Goal: Check status: Check status

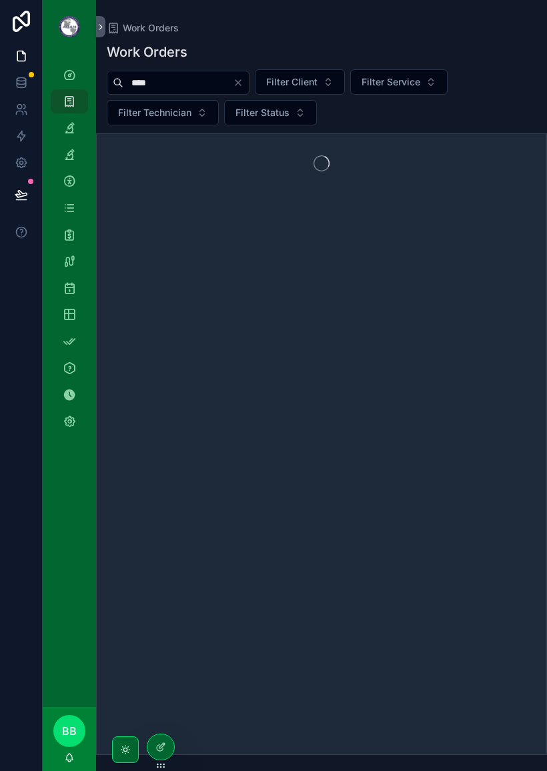
type input "****"
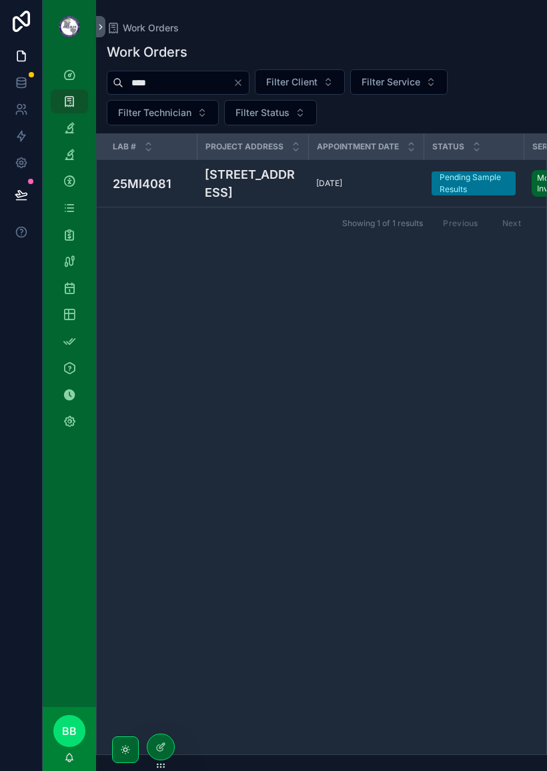
click at [362, 189] on div "[DATE] [DATE]" at bounding box center [365, 183] width 99 height 11
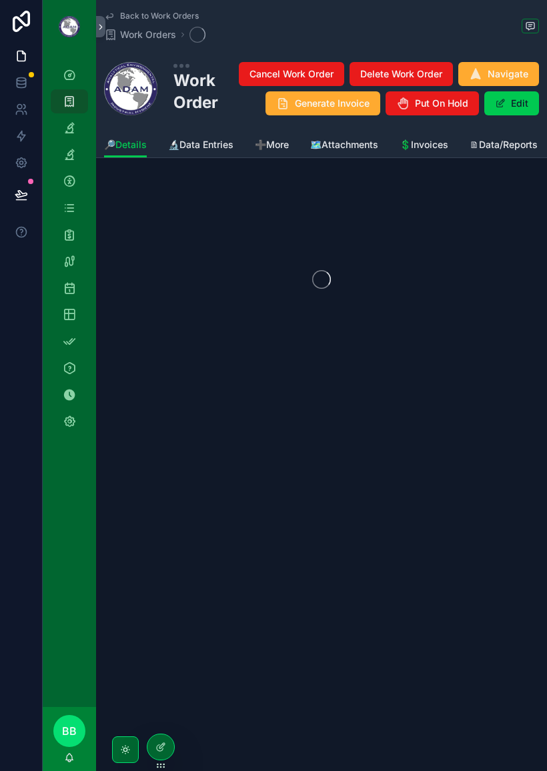
click at [391, 201] on div "scrollable content" at bounding box center [321, 279] width 451 height 211
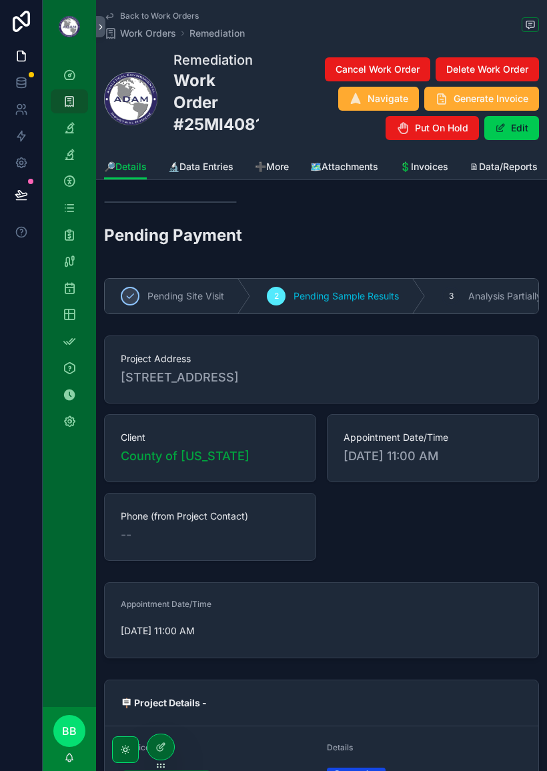
click at [202, 173] on span "🔬Data Entries" at bounding box center [200, 166] width 65 height 13
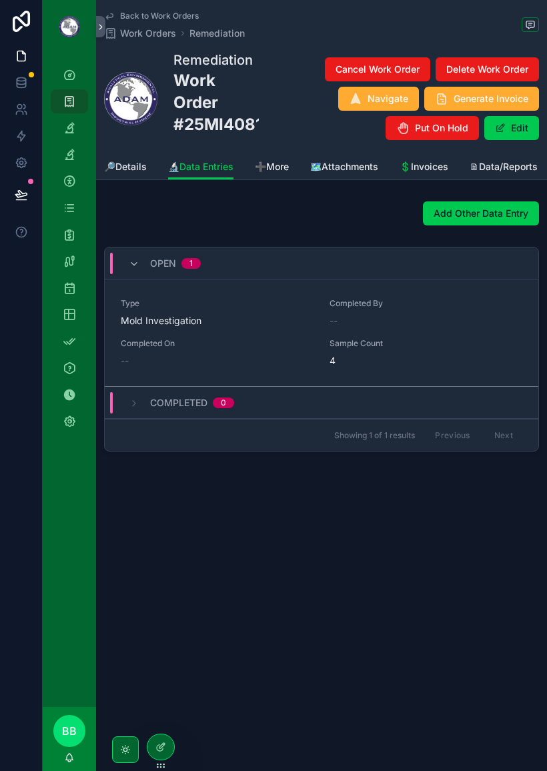
click at [436, 341] on div "Type Mold Investigation Completed By -- Completed On -- Sample Count 4" at bounding box center [322, 332] width 402 height 69
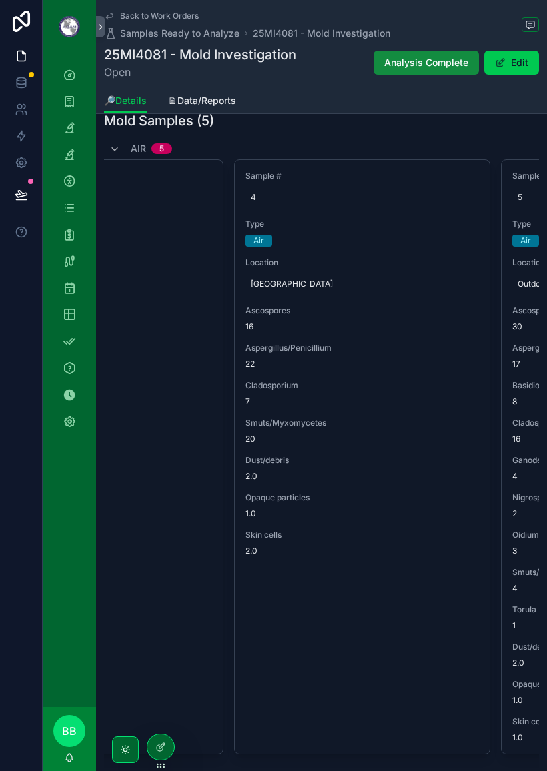
scroll to position [0, 671]
click at [257, 440] on span "20" at bounding box center [361, 439] width 233 height 11
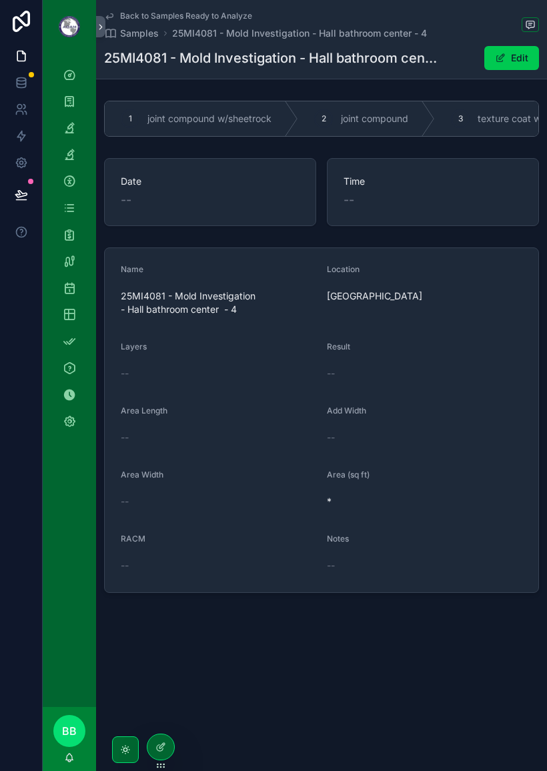
click at [147, 13] on span "Back to Samples Ready to Analyze" at bounding box center [186, 16] width 132 height 11
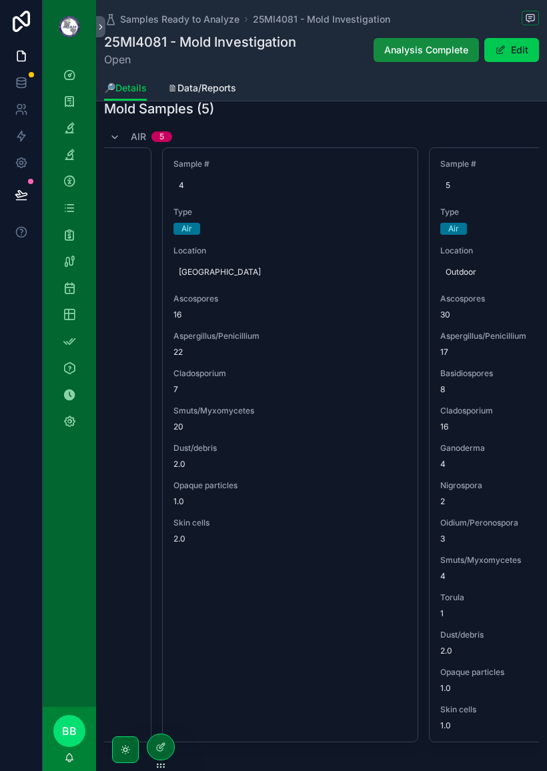
scroll to position [491, 0]
click at [508, 54] on button "Edit" at bounding box center [511, 50] width 55 height 24
click at [503, 53] on button "Done" at bounding box center [508, 50] width 61 height 24
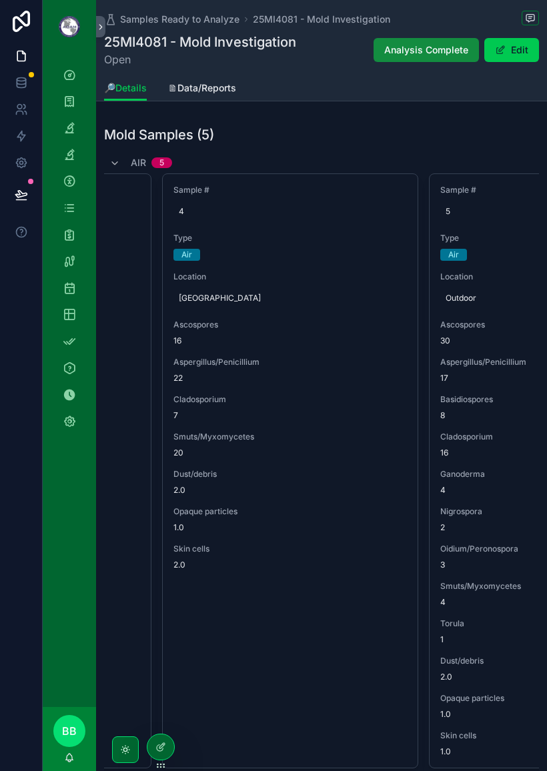
scroll to position [461, 0]
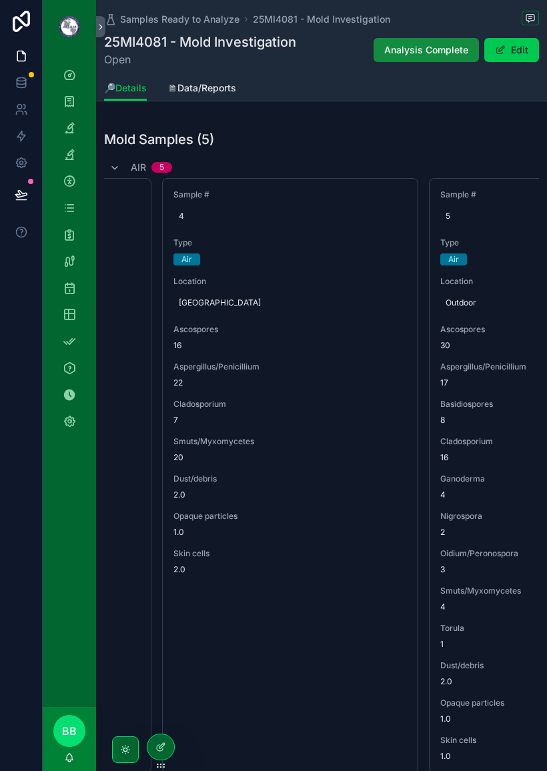
click at [187, 458] on span "20" at bounding box center [289, 457] width 233 height 11
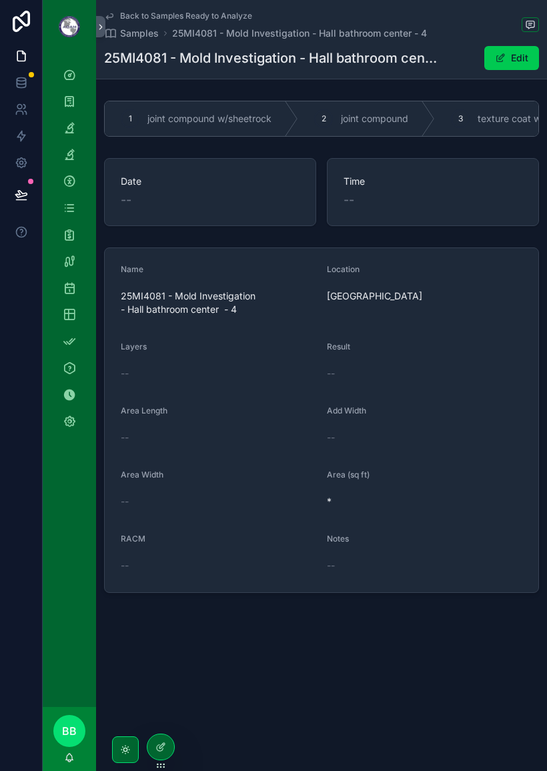
click at [129, 19] on span "Back to Samples Ready to Analyze" at bounding box center [186, 16] width 132 height 11
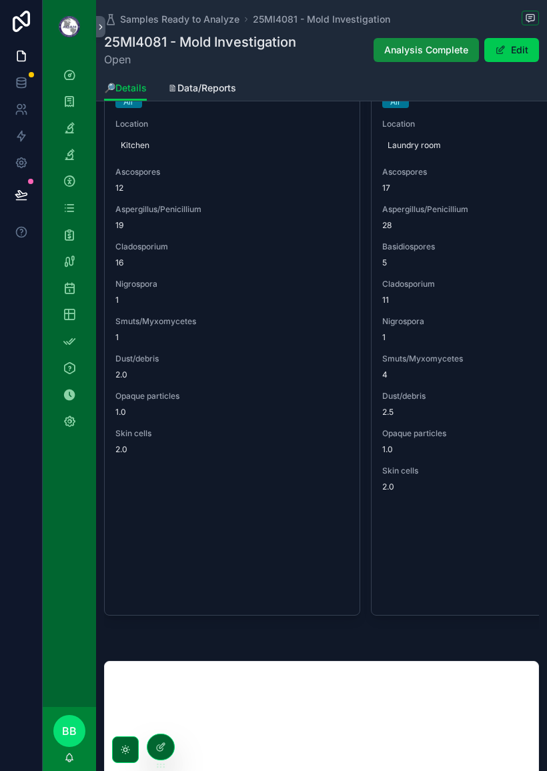
scroll to position [619, 0]
click at [484, 569] on div "Sample # 2 Type Air Location Laundry room Ascospores 17 Aspergillus/Penicillium…" at bounding box center [499, 318] width 255 height 594
